Goal: Check status: Check status

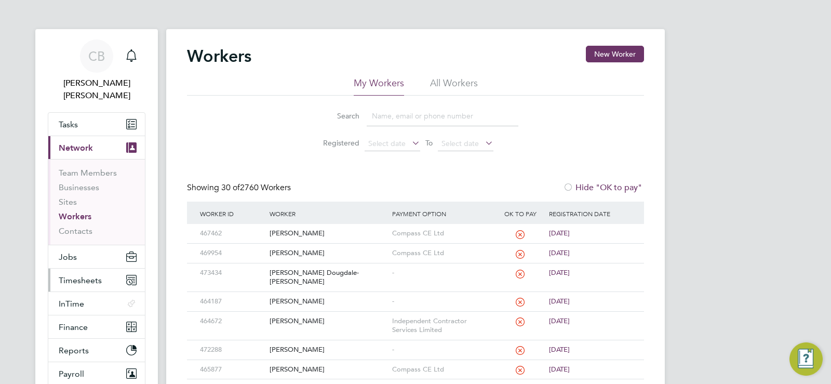
click at [81, 275] on span "Timesheets" at bounding box center [80, 280] width 43 height 10
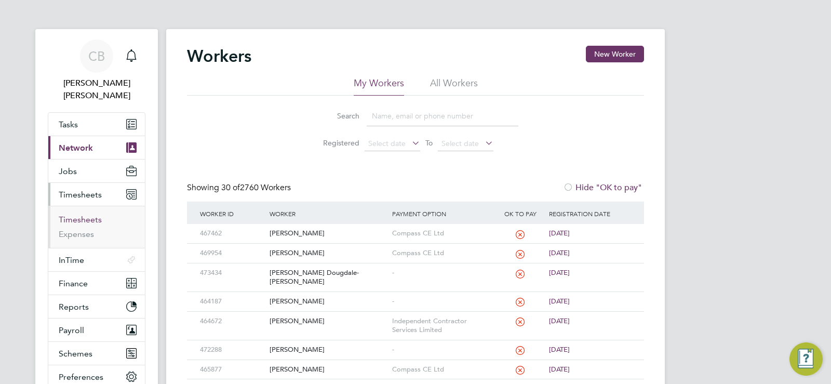
click at [89, 215] on link "Timesheets" at bounding box center [80, 220] width 43 height 10
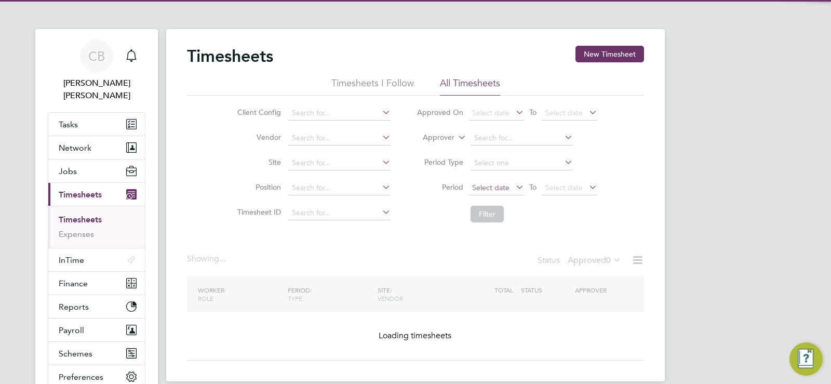
click at [463, 83] on li "All Timesheets" at bounding box center [470, 86] width 60 height 19
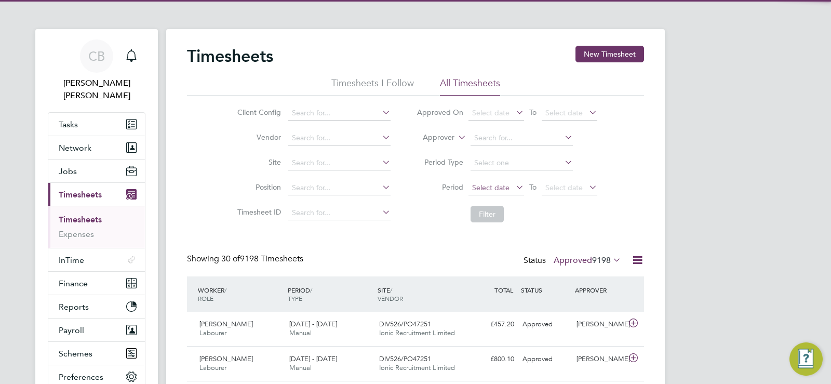
click at [497, 184] on span "Select date" at bounding box center [490, 187] width 37 height 9
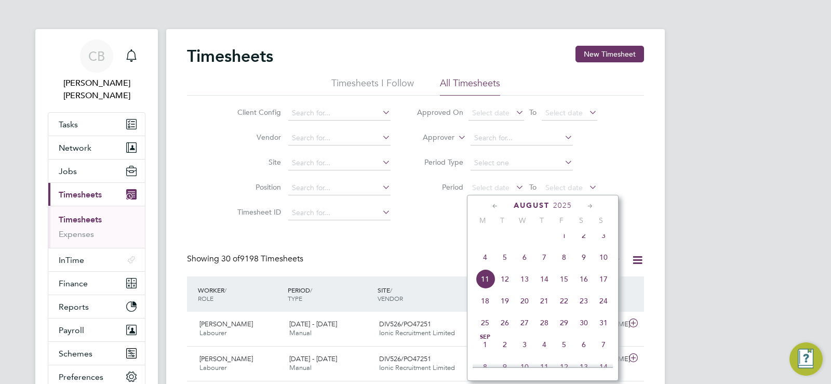
click at [486, 265] on span "4" at bounding box center [485, 257] width 20 height 20
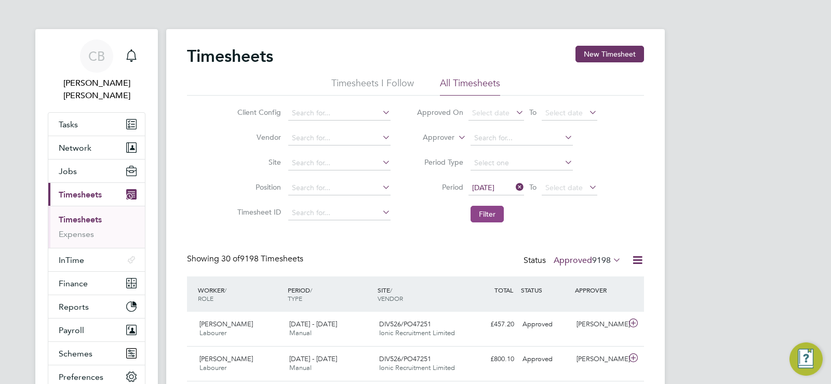
click at [487, 216] on button "Filter" at bounding box center [487, 214] width 33 height 17
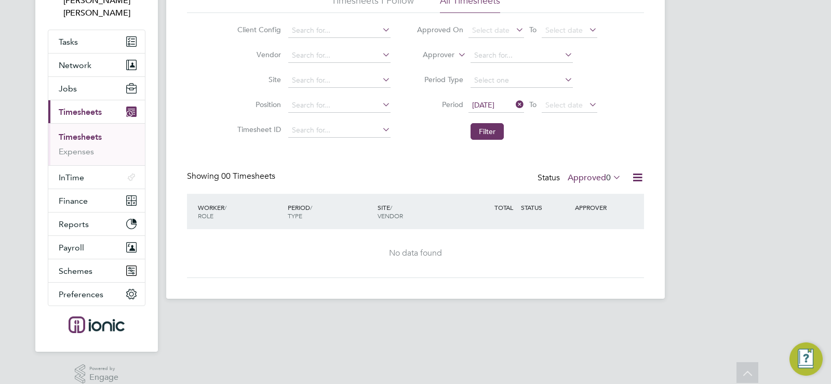
click at [602, 176] on label "Approved 0" at bounding box center [595, 177] width 54 height 10
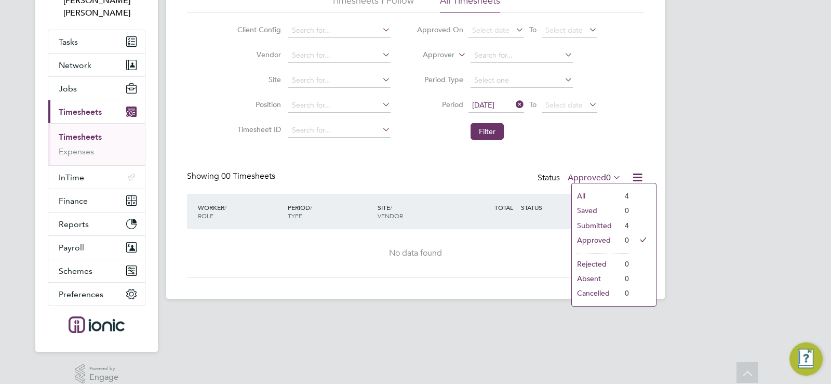
click at [593, 227] on li "Submitted" at bounding box center [596, 225] width 48 height 15
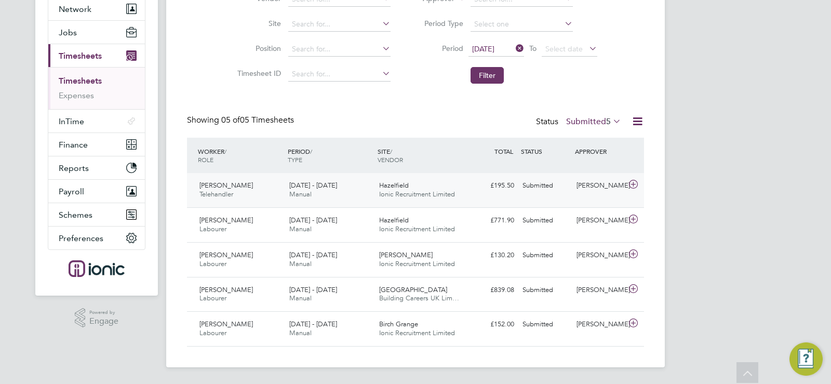
click at [405, 187] on span "Hazelfield" at bounding box center [394, 185] width 30 height 9
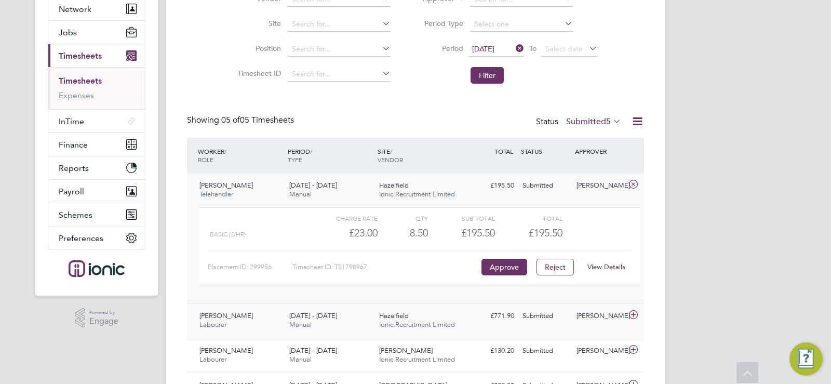
click at [433, 318] on div "Hazelfield Ionic Recruitment Limited" at bounding box center [420, 321] width 90 height 26
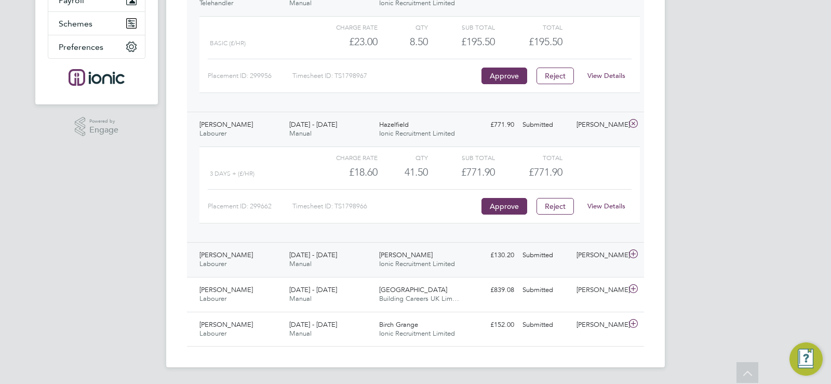
click at [433, 260] on span "Ionic Recruitment Limited" at bounding box center [417, 263] width 76 height 9
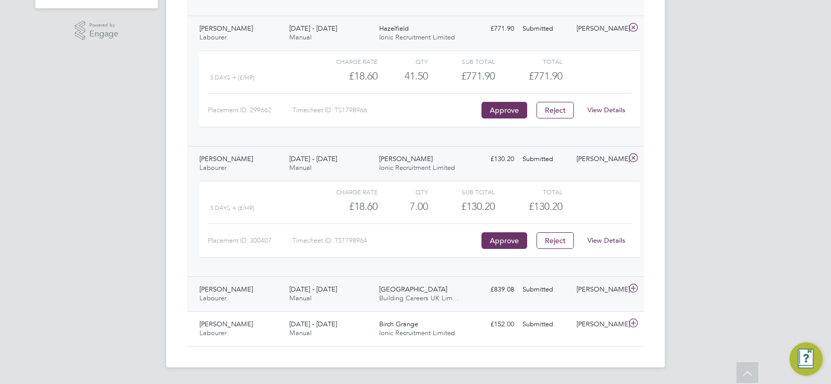
click at [413, 289] on span "[GEOGRAPHIC_DATA]" at bounding box center [413, 289] width 68 height 9
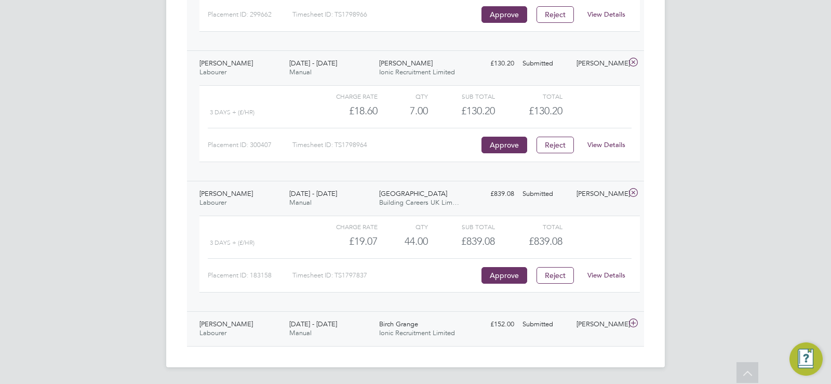
drag, startPoint x: 423, startPoint y: 327, endPoint x: 424, endPoint y: 311, distance: 15.6
click at [423, 327] on div "Birch Grange Ionic Recruitment Limited" at bounding box center [420, 329] width 90 height 26
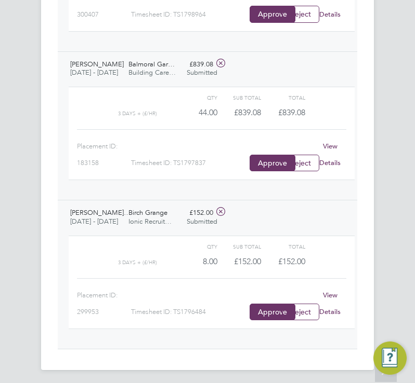
click at [165, 210] on span "Birch Grange" at bounding box center [147, 212] width 39 height 9
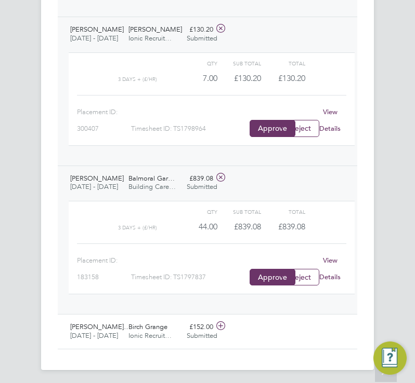
click at [152, 174] on span "Balmoral Gar…" at bounding box center [151, 178] width 46 height 9
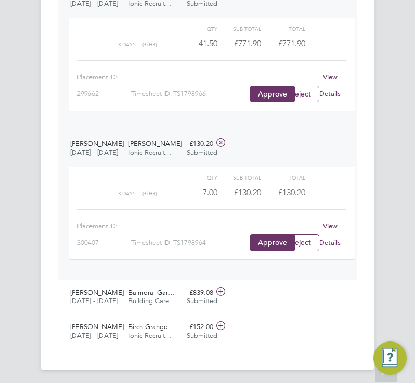
click at [139, 151] on span "Ionic Recruit…" at bounding box center [149, 152] width 43 height 9
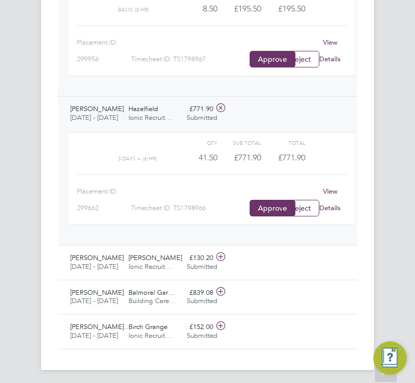
click at [172, 109] on div "Hazelfield Ionic Recruit…" at bounding box center [153, 114] width 58 height 26
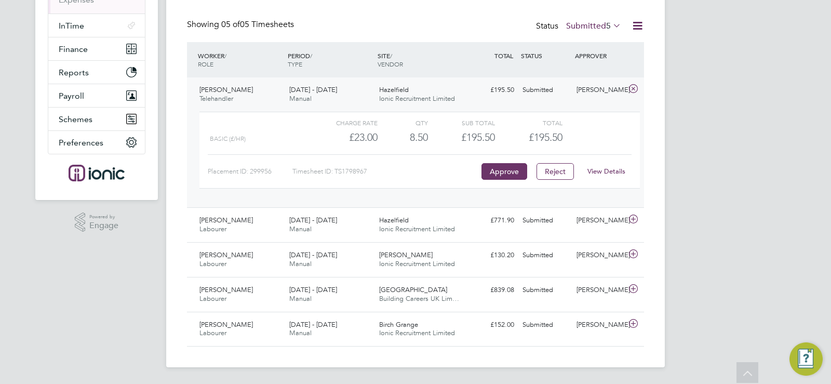
scroll to position [5, 5]
click at [465, 65] on div "TOTAL TOTAL / STATUS" at bounding box center [491, 55] width 54 height 19
click at [441, 102] on span "Ionic Recruitment Limited" at bounding box center [417, 98] width 76 height 9
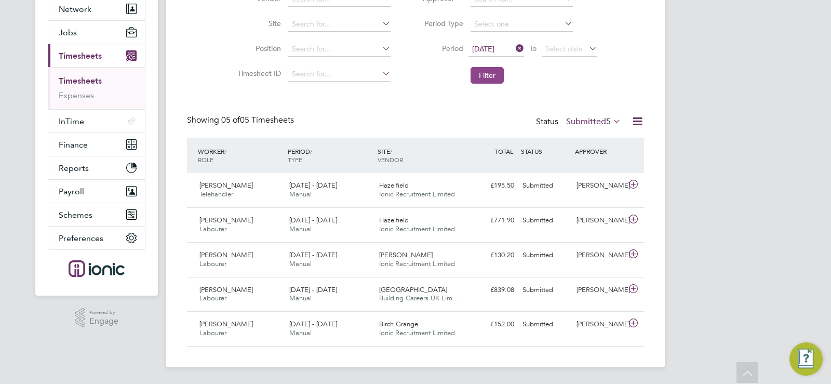
click at [489, 76] on button "Filter" at bounding box center [487, 75] width 33 height 17
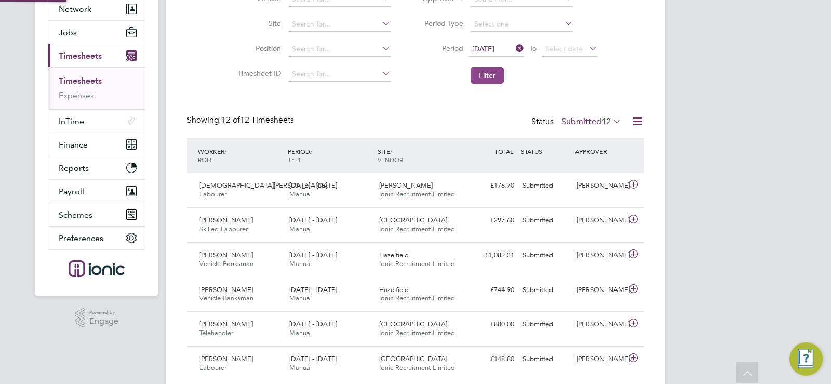
scroll to position [26, 90]
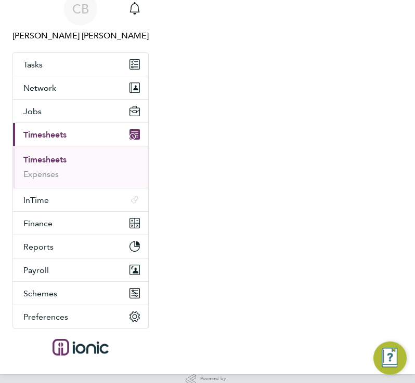
click at [301, 164] on nav "[PERSON_NAME] [PERSON_NAME] Notifications Applications: Tasks Network Team Memb…" at bounding box center [207, 178] width 415 height 393
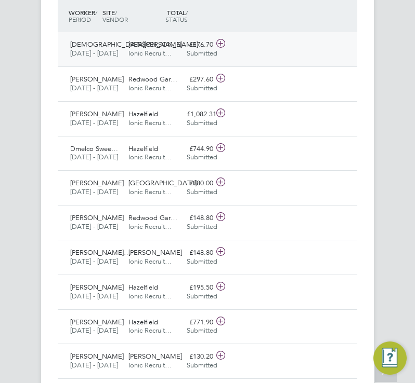
click at [162, 50] on span "Ionic Recruit…" at bounding box center [149, 53] width 43 height 9
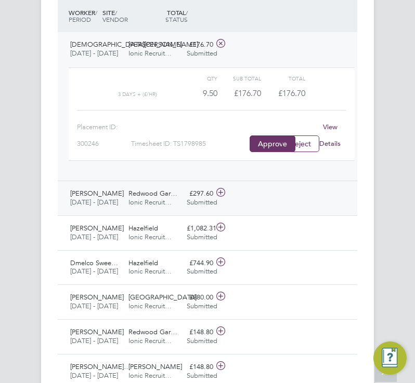
click at [128, 189] on span "Redwood Gar…" at bounding box center [152, 193] width 49 height 9
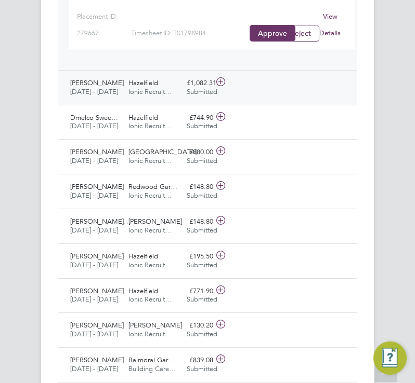
click at [164, 82] on div "Hazelfield Ionic Recruit…" at bounding box center [153, 88] width 58 height 26
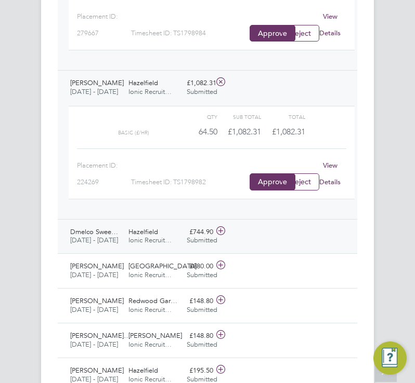
click at [131, 230] on span "Hazelfield" at bounding box center [143, 232] width 30 height 9
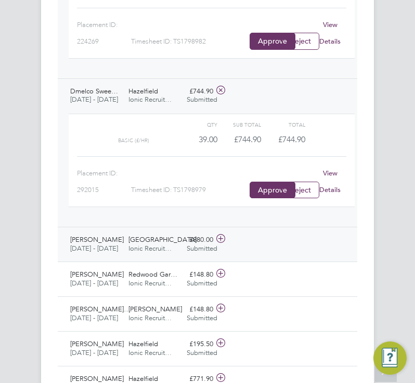
click at [124, 244] on div "Tower Gardens Ionic Recruit…" at bounding box center [153, 245] width 58 height 26
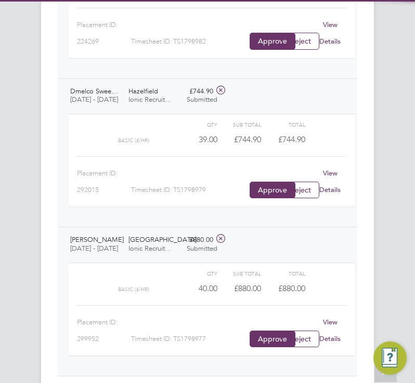
scroll to position [1198, 0]
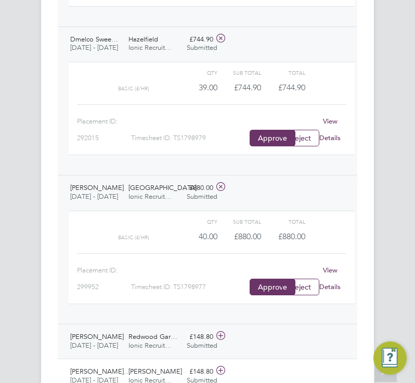
click at [128, 335] on span "Redwood Gar…" at bounding box center [152, 337] width 49 height 9
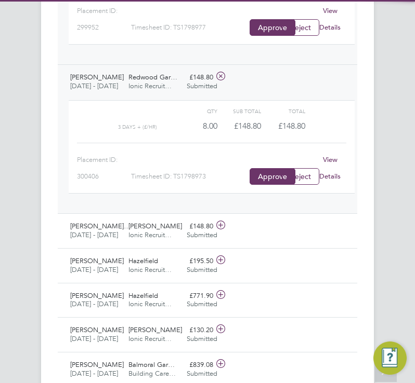
scroll to position [1510, 0]
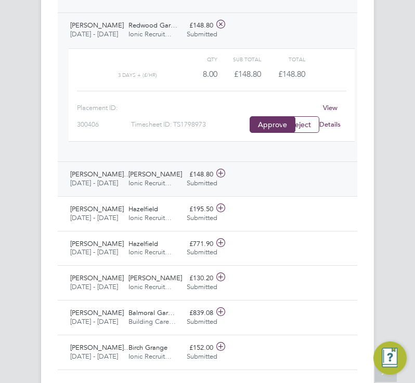
click at [141, 179] on span "Ionic Recruit…" at bounding box center [149, 183] width 43 height 9
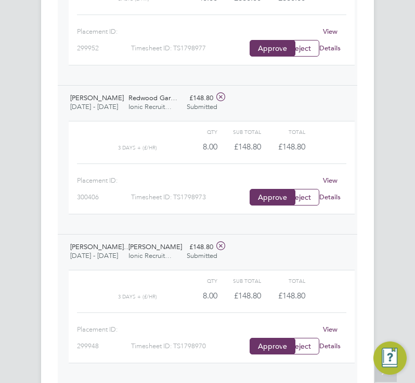
scroll to position [1333, 0]
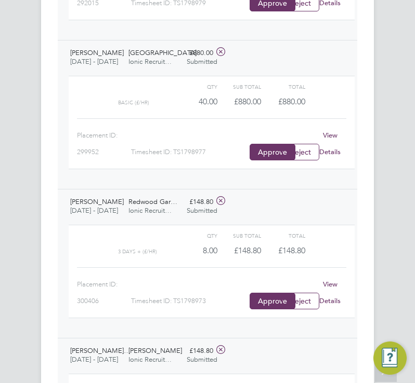
drag, startPoint x: 97, startPoint y: 351, endPoint x: 109, endPoint y: 342, distance: 15.0
click at [97, 351] on span "[PERSON_NAME]…" at bounding box center [100, 351] width 60 height 9
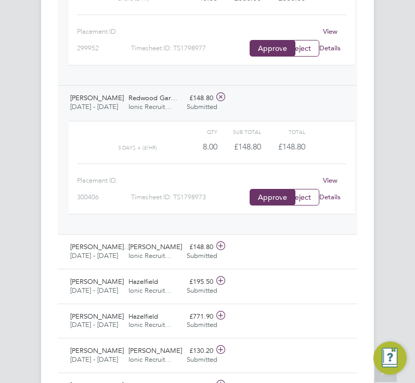
scroll to position [1489, 0]
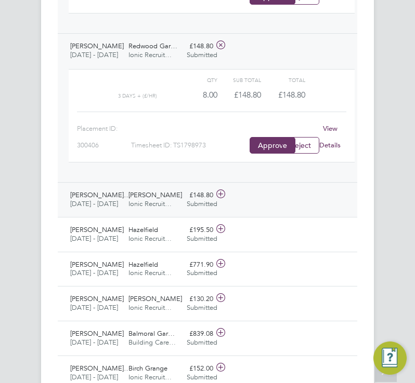
click at [132, 200] on span "Ionic Recruit…" at bounding box center [149, 204] width 43 height 9
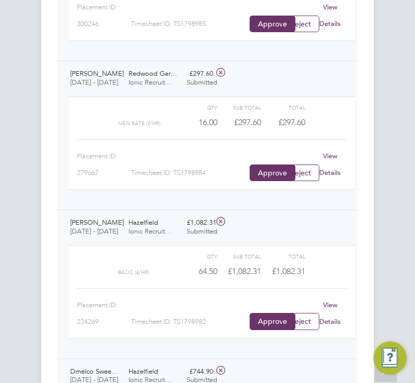
scroll to position [970, 0]
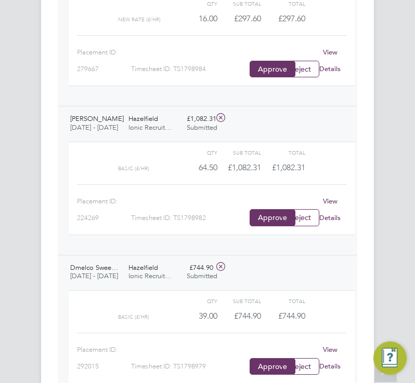
click at [131, 272] on span "Ionic Recruit…" at bounding box center [149, 276] width 43 height 9
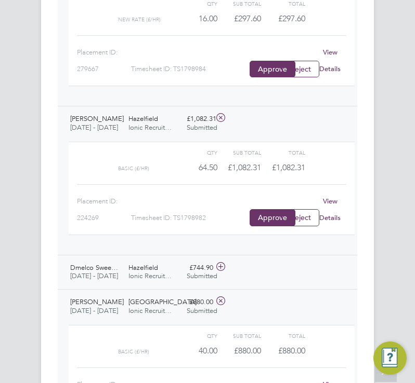
click at [131, 272] on span "Ionic Recruit…" at bounding box center [149, 276] width 43 height 9
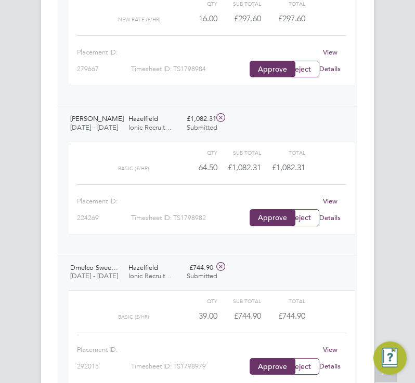
scroll to position [18, 67]
